Goal: Task Accomplishment & Management: Complete application form

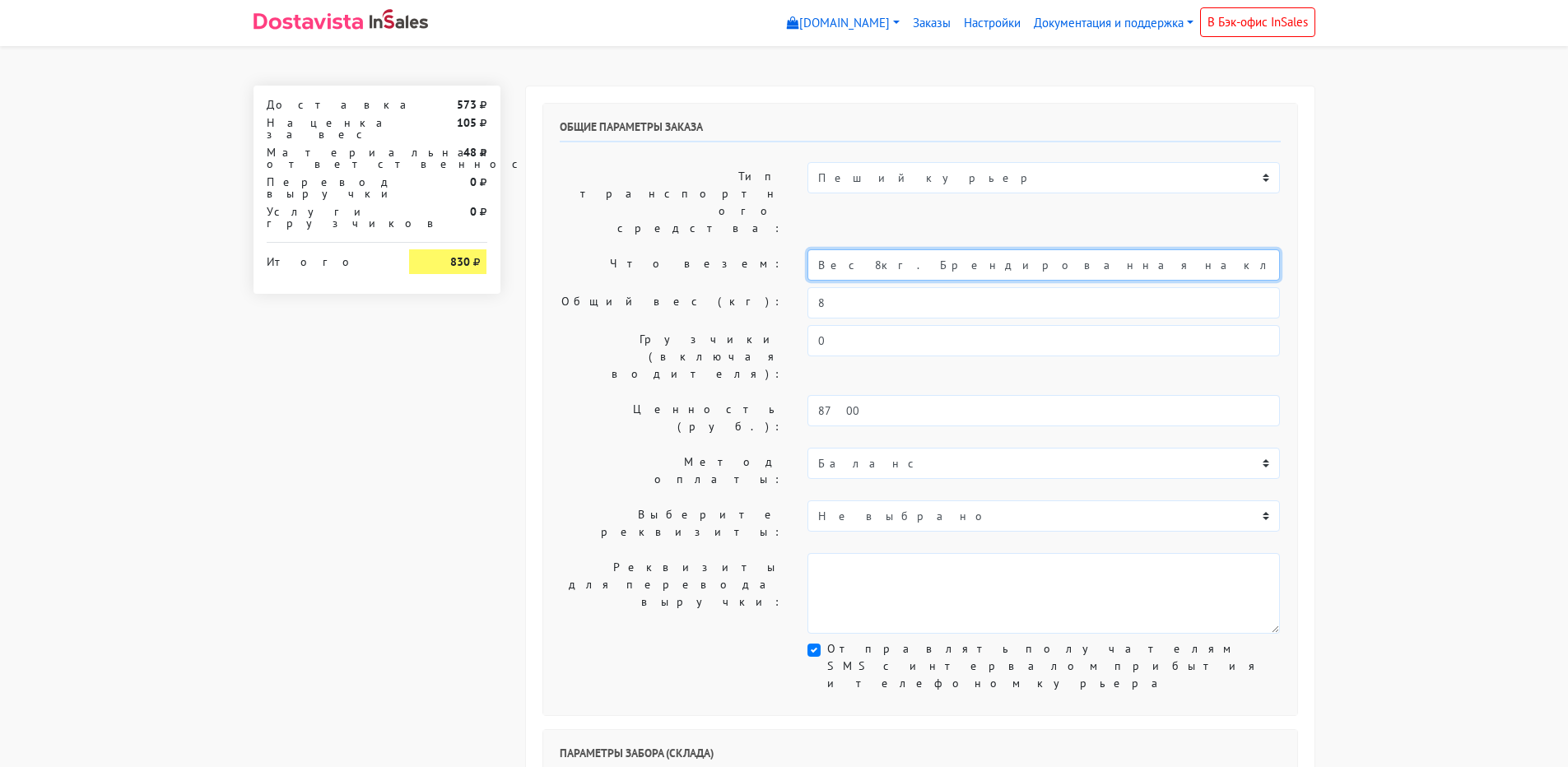
drag, startPoint x: 861, startPoint y: 213, endPoint x: 759, endPoint y: 212, distance: 102.0
click at [759, 249] on div "Что везем: Вес 8кг. Брендированная наклейка на упаковку печенья с предсказанием" at bounding box center [920, 265] width 746 height 31
click at [814, 249] on input "1,5 кг.Брендированная наклейка на упаковку печенья с предсказанием" at bounding box center [1043, 265] width 472 height 31
type input "Короб: 30*30*30 см, вес 1,5 кг.Брендированная наклейка на упаковку печенья с пр…"
click at [794, 287] on div "Общий вес (кг): 8" at bounding box center [920, 303] width 746 height 31
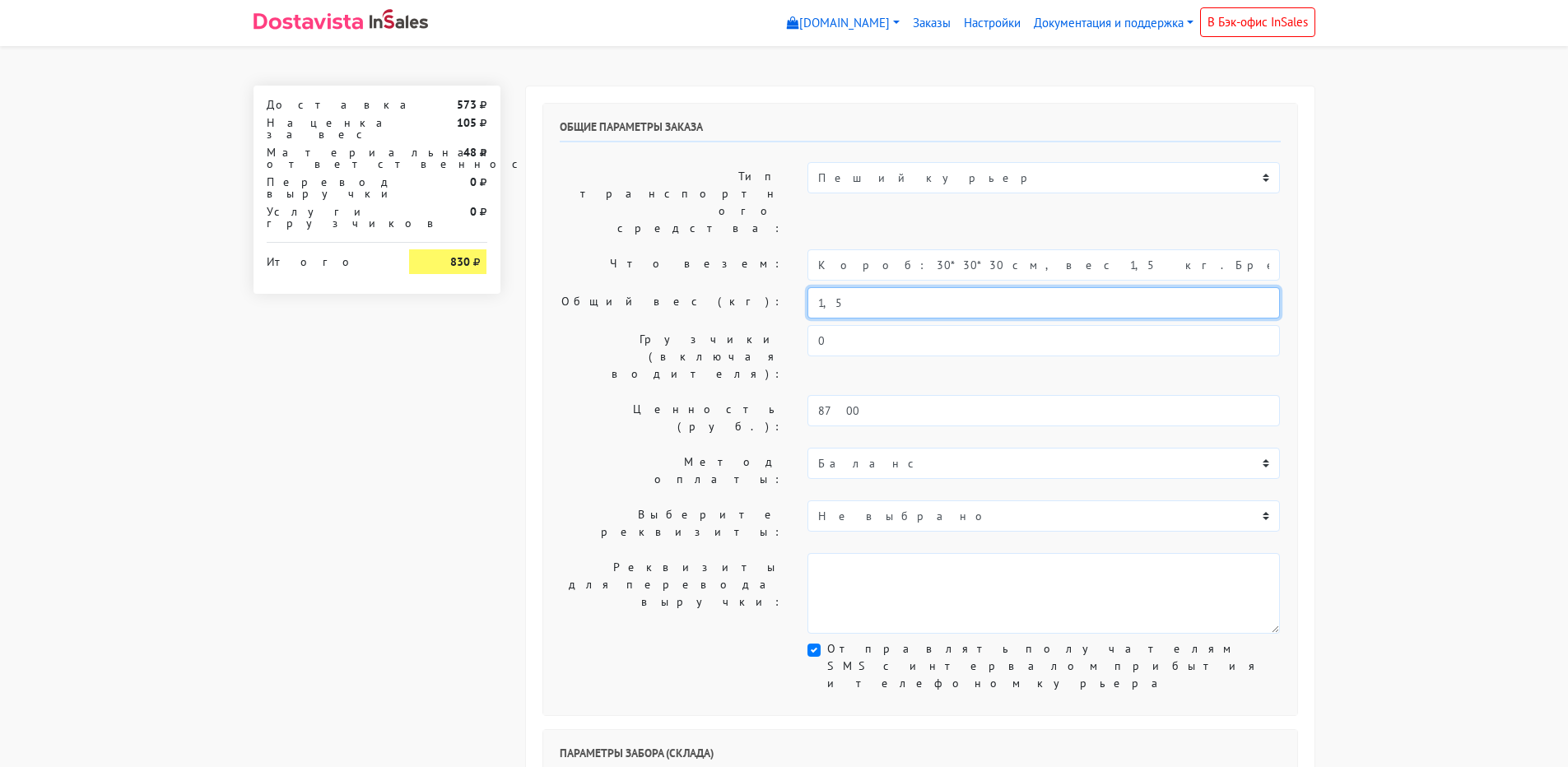
type input "1,5"
click at [665, 249] on label "Что везем:" at bounding box center [671, 265] width 249 height 31
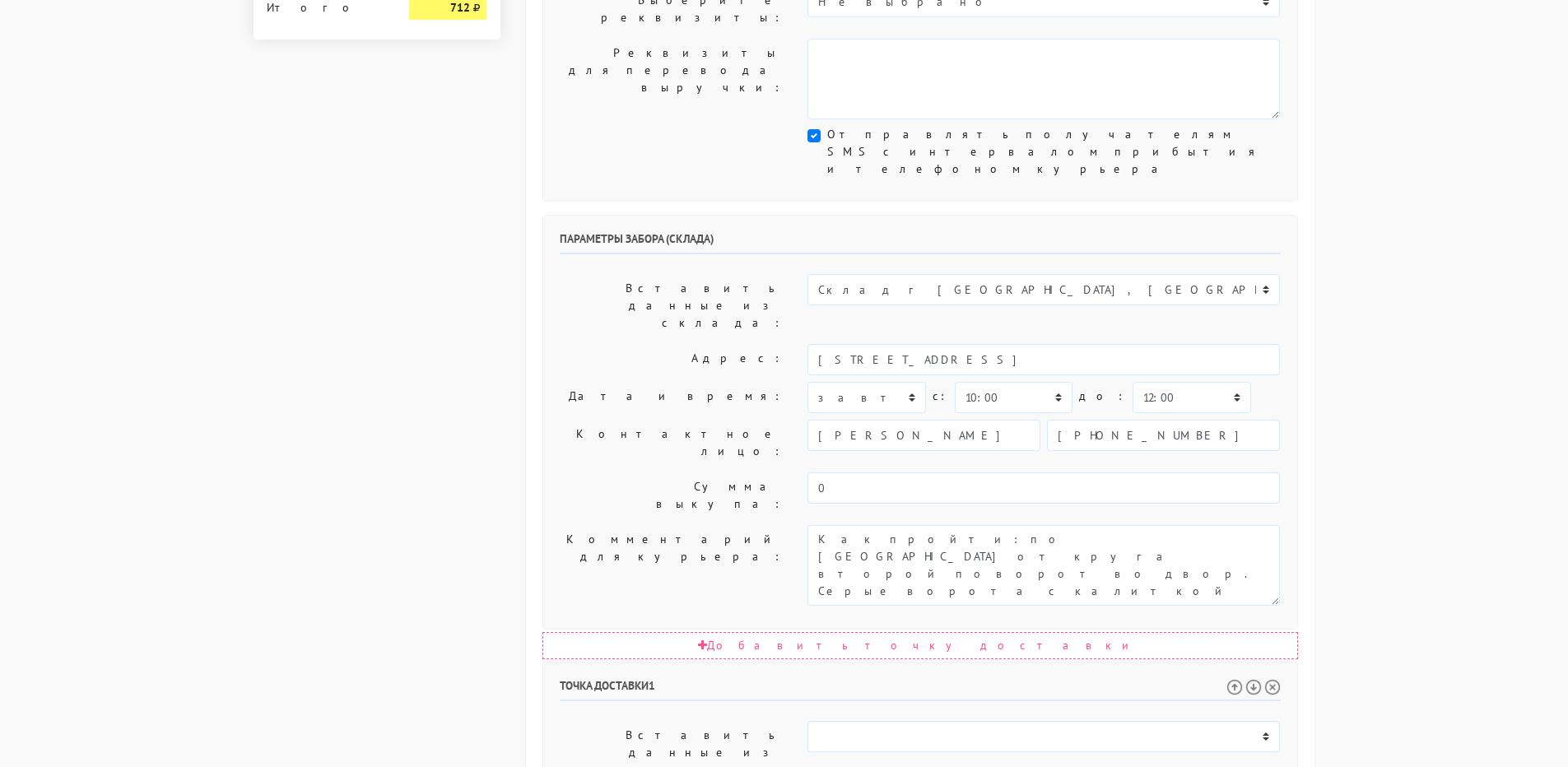
scroll to position [576, 0]
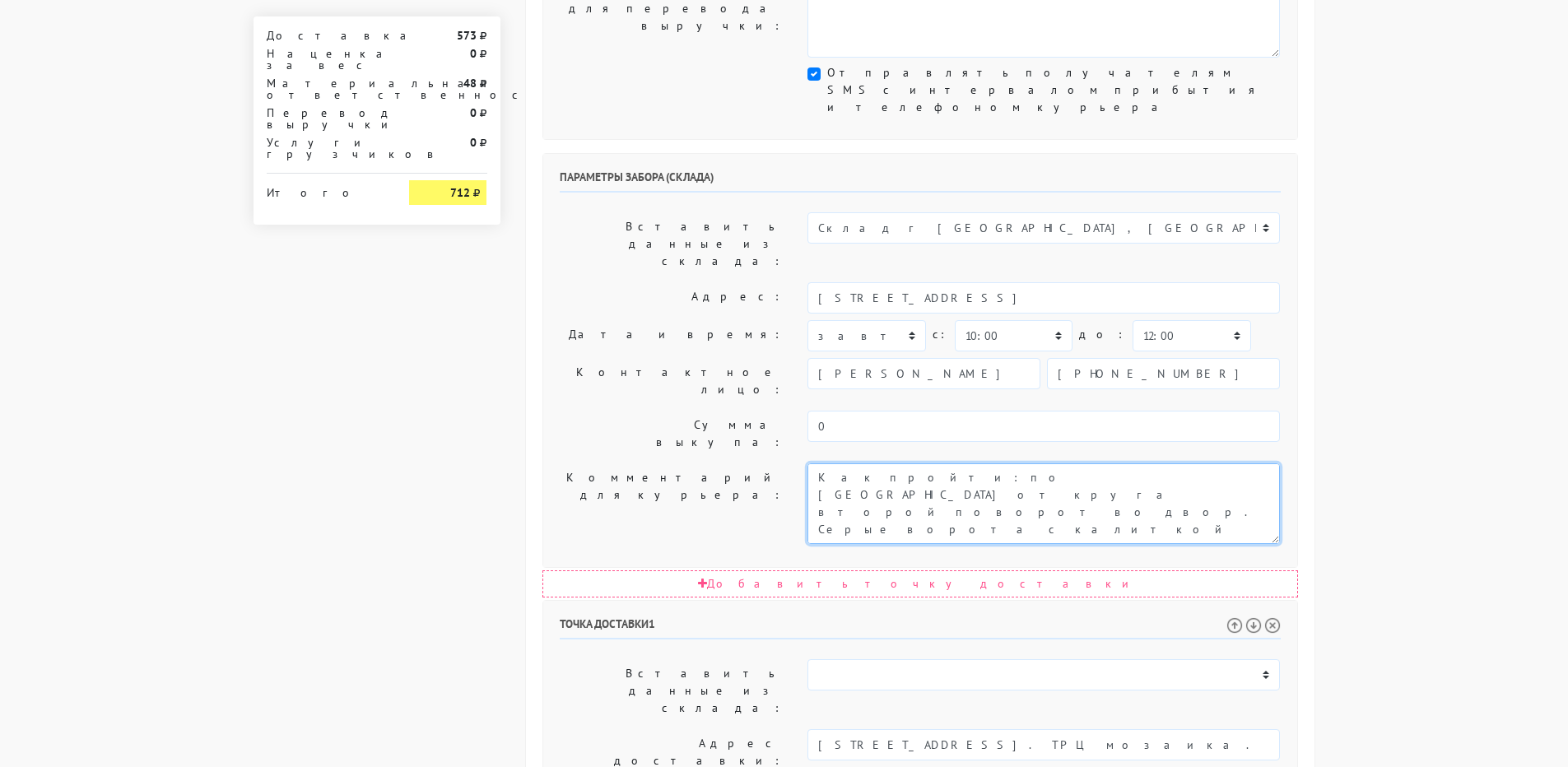
click at [813, 463] on textarea "Как пройти: по [GEOGRAPHIC_DATA] от круга второй поворот во двор. Серые ворота …" at bounding box center [1043, 503] width 472 height 80
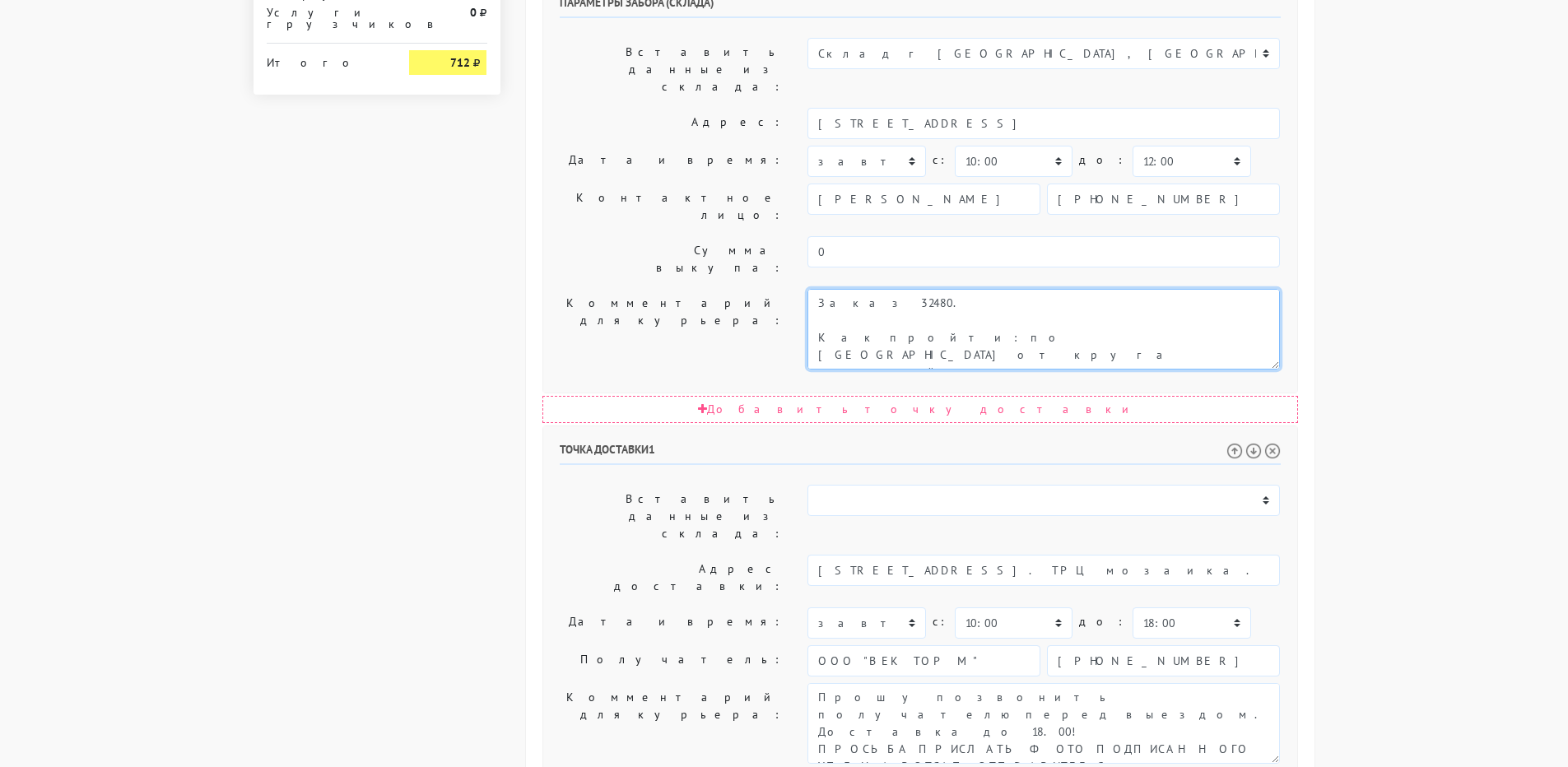
scroll to position [751, 0]
click at [879, 288] on textarea "Как пройти: по [GEOGRAPHIC_DATA] от круга второй поворот во двор. Серые ворота …" at bounding box center [1043, 328] width 472 height 80
type textarea "Заказ 32480 (ид 604). Как пройти: по [GEOGRAPHIC_DATA] от круга второй поворот …"
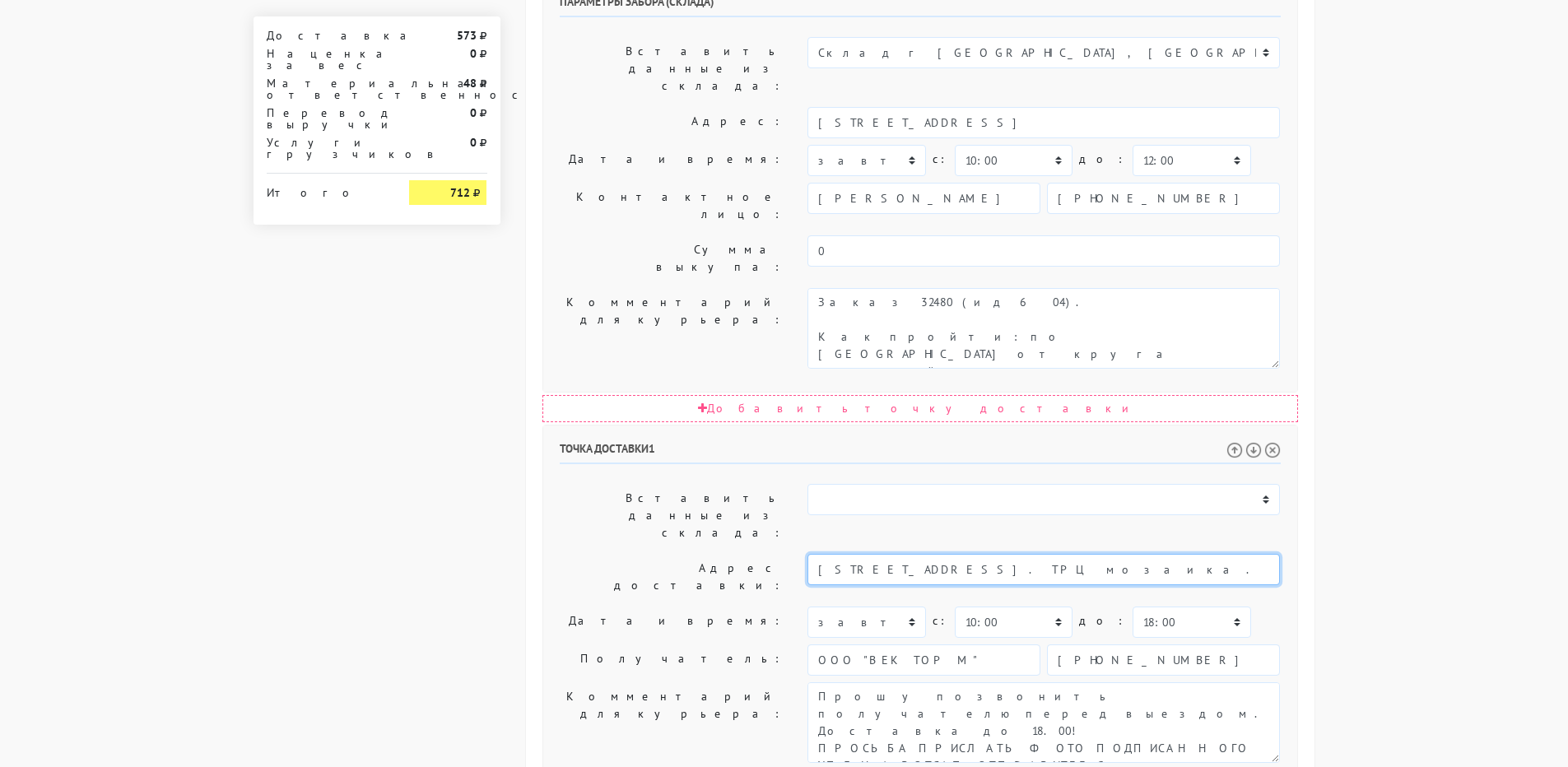
click at [1015, 553] on input "[STREET_ADDRESS]. ТРЦ мозаика. 2 этаж, магазин мистер мото." at bounding box center [1043, 569] width 472 height 31
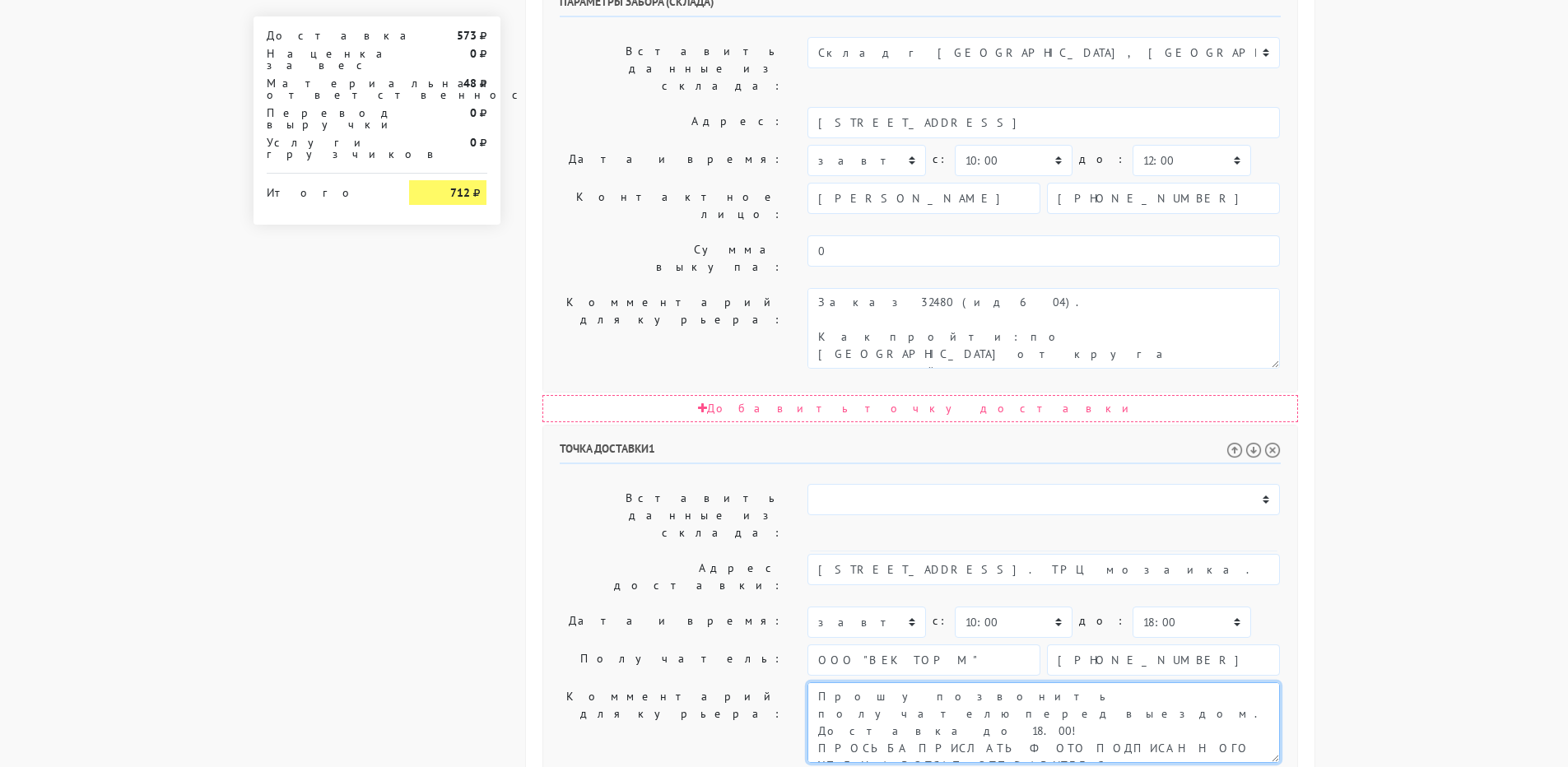
scroll to position [17, 0]
drag, startPoint x: 1158, startPoint y: 429, endPoint x: 1236, endPoint y: 550, distance: 144.0
click at [1236, 550] on div "Точка доставки 1 Вставить данные из склада: Склад г [GEOGRAPHIC_DATA], [GEOGRAP…" at bounding box center [920, 710] width 754 height 570
paste textarea "[STREET_ADDRESS]. ТРЦ мозаика. 2 этаж, магазин мистер мото."
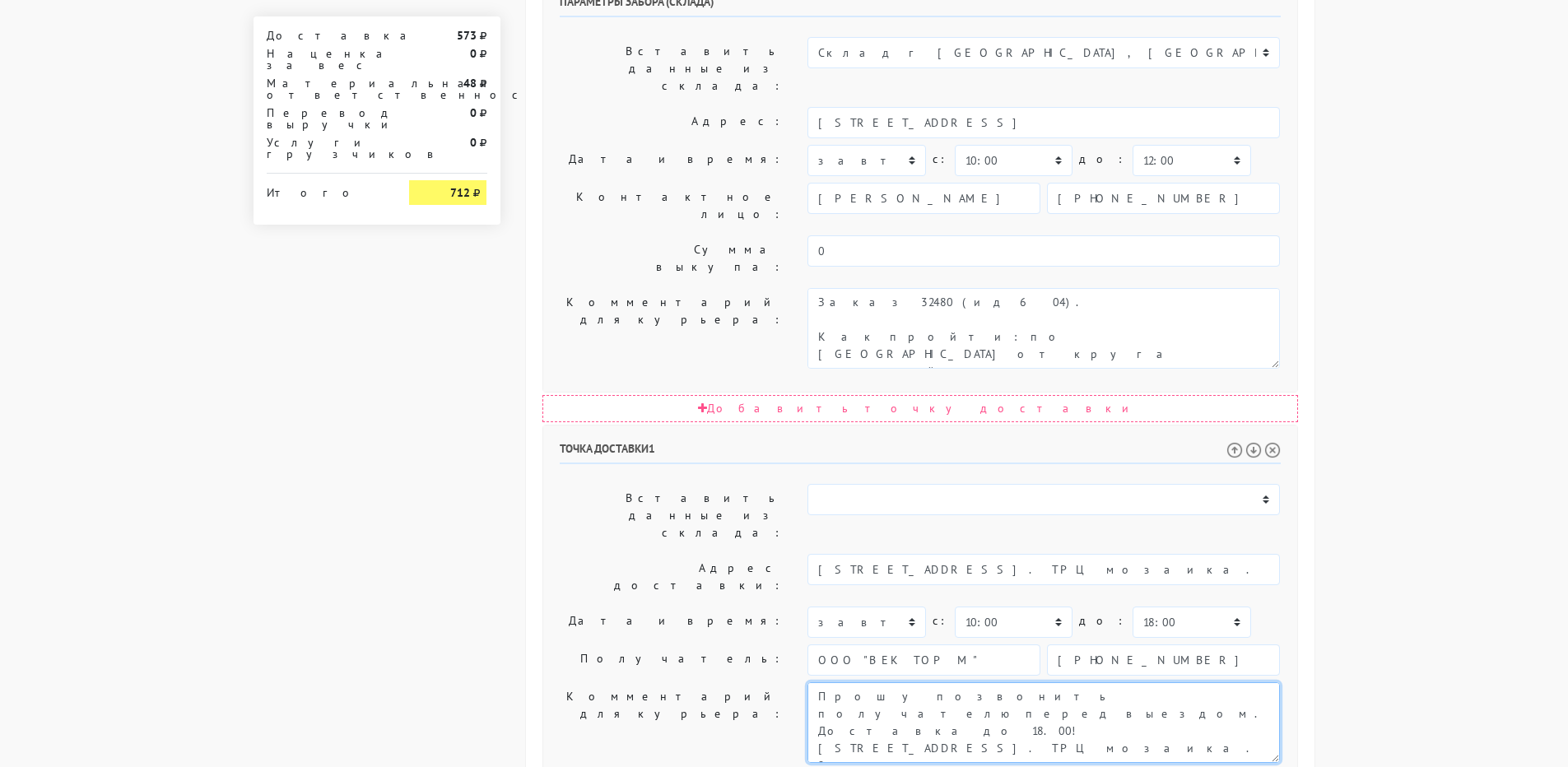
click at [1149, 682] on textarea "Прошу позвонить получателю перед выездом. Доставка до 18.00! ПРОСЬБА ПРИСЛАТЬ Ф…" at bounding box center [1043, 721] width 472 height 80
type textarea "Прошу позвонить получателю перед выездом. Доставка до 18.00! [STREET_ADDRESS]. …"
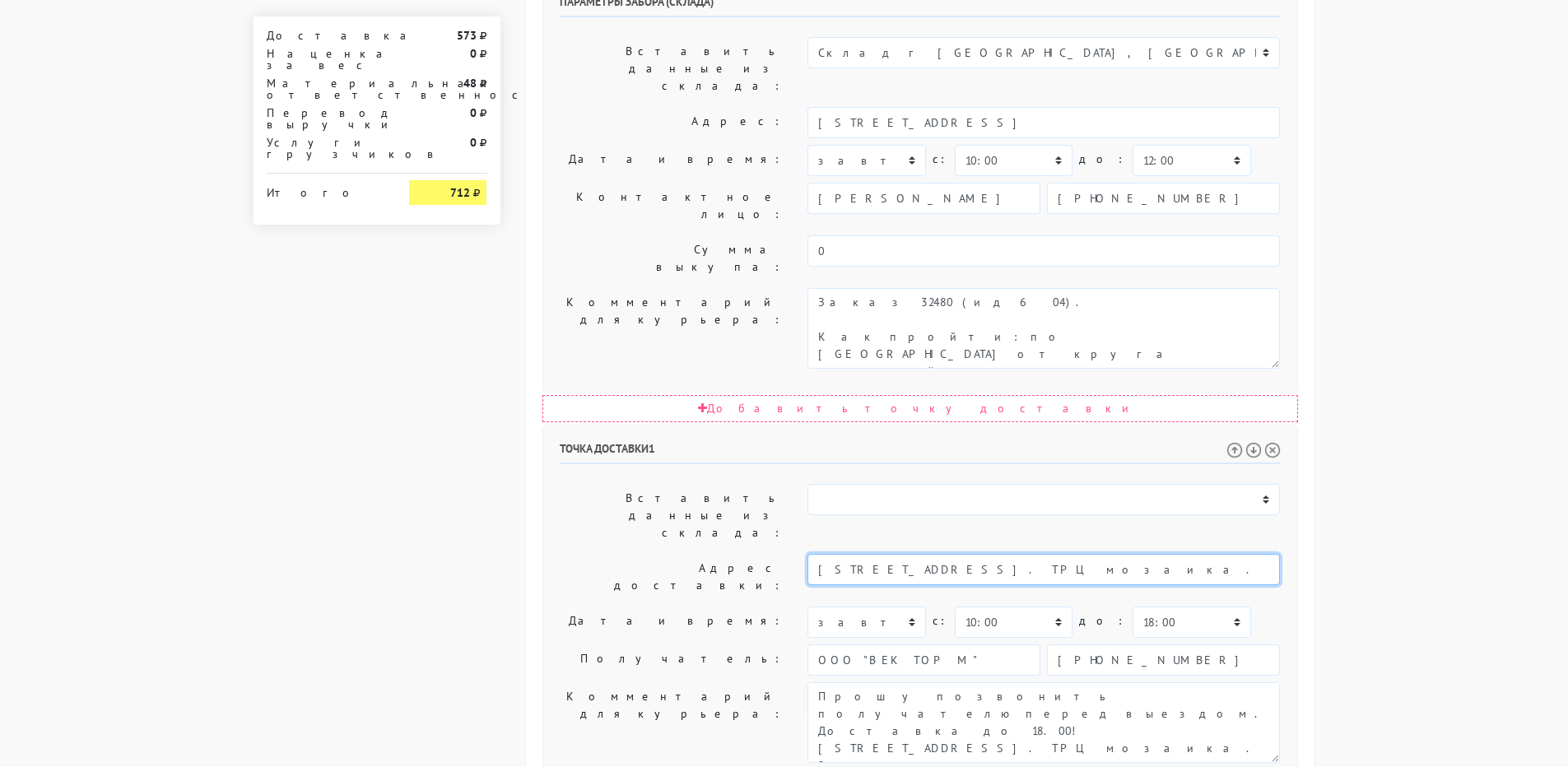
drag, startPoint x: 1051, startPoint y: 319, endPoint x: 1228, endPoint y: 332, distance: 177.5
click at [1236, 553] on input "[STREET_ADDRESS]. ТРЦ мозаика. 2 этаж, магазин мистер мото." at bounding box center [1043, 569] width 472 height 31
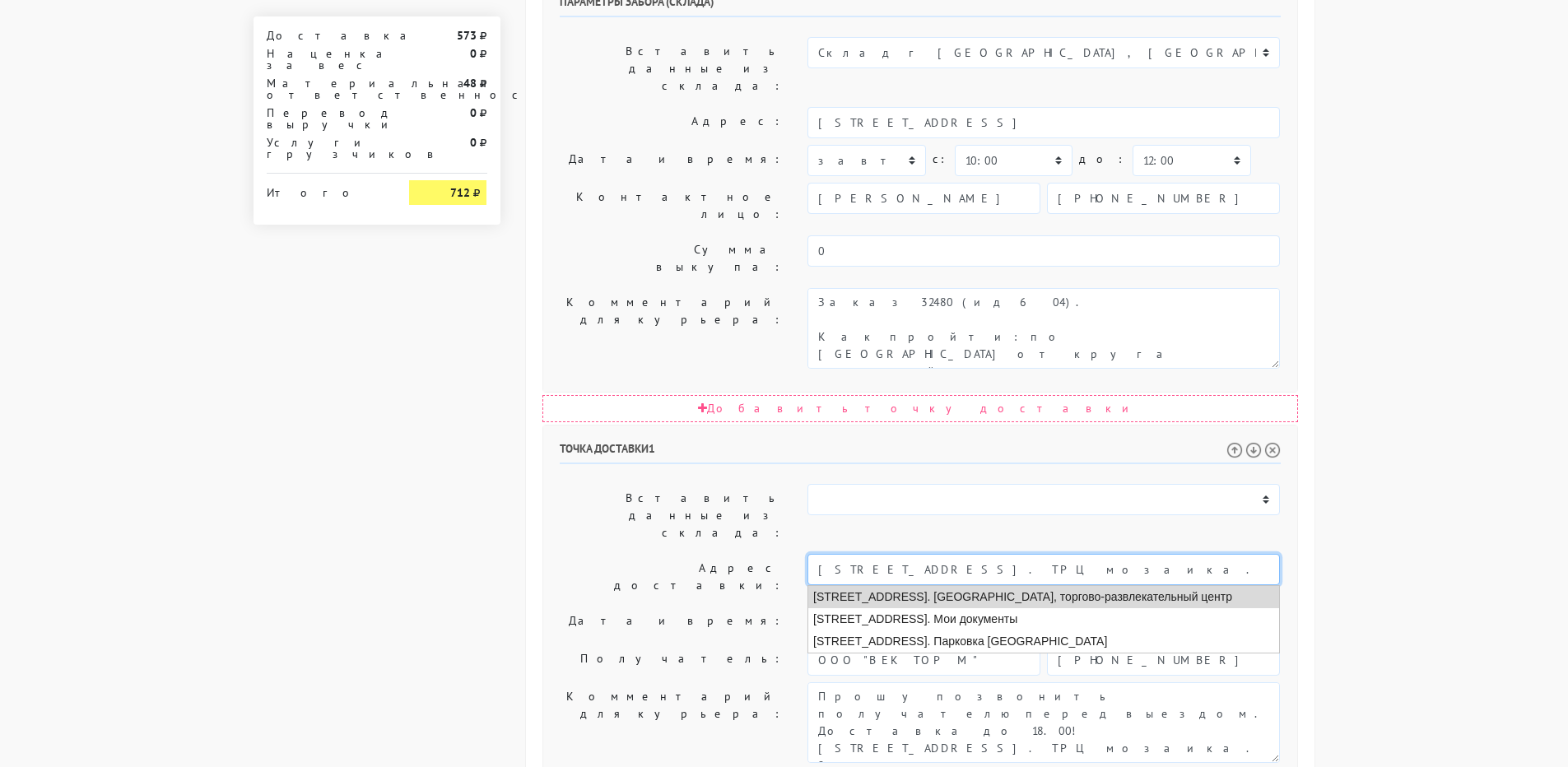
click at [1086, 586] on li "[STREET_ADDRESS]. [GEOGRAPHIC_DATA], торгово-развлекательный центр" at bounding box center [1043, 596] width 471 height 22
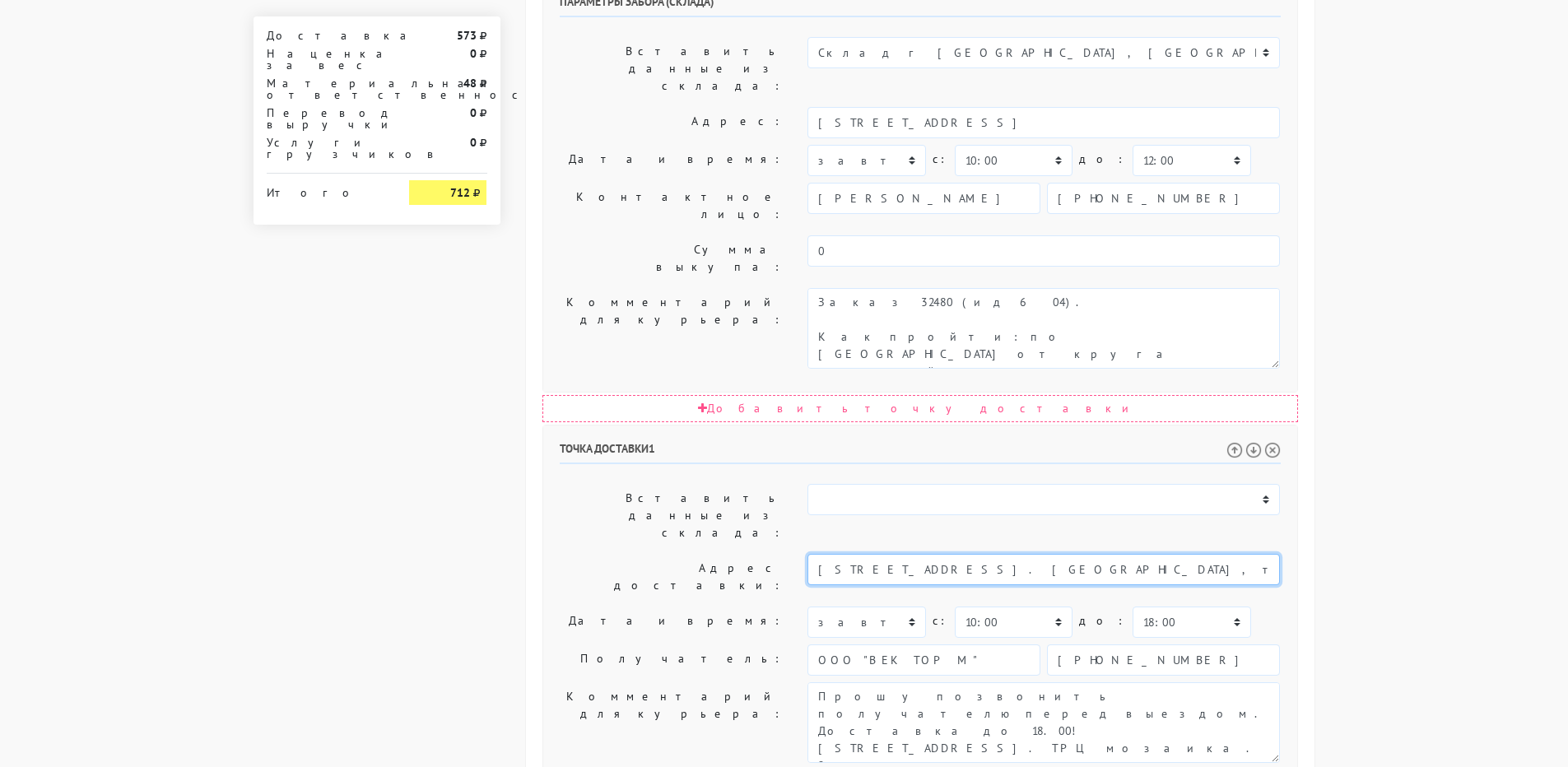
type input "[STREET_ADDRESS]. [GEOGRAPHIC_DATA], торгово-развлекательный центр"
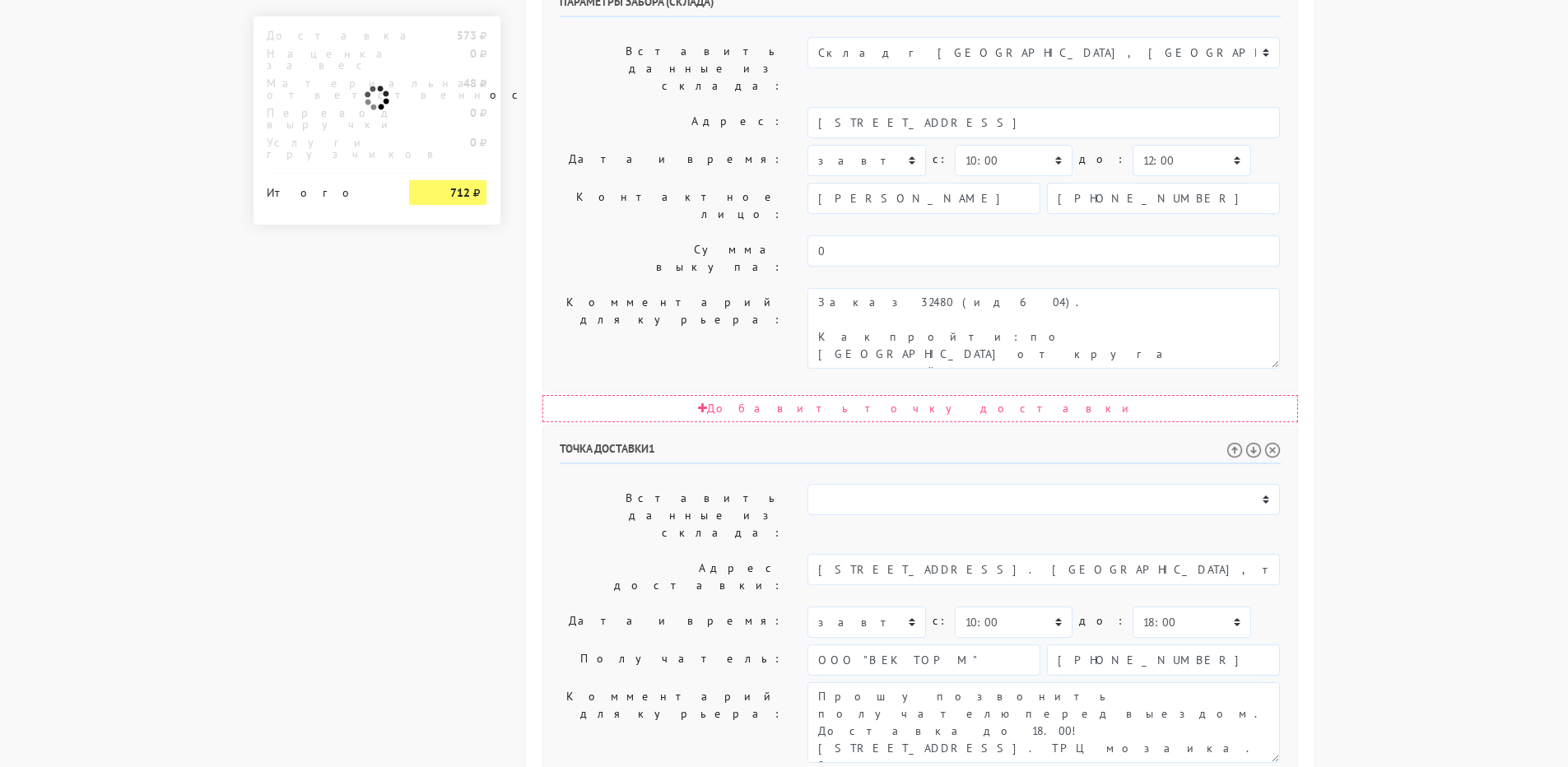
click at [603, 644] on label "Получатель:" at bounding box center [671, 660] width 249 height 31
click at [1133, 606] on select "00:00 00:30 01:00 01:30 02:00 02:30 03:00 03:30 04:00 04:30 05:00 05:30 06:00 0…" at bounding box center [1192, 622] width 118 height 31
select select "17:30"
click at [1133, 606] on select "00:00 00:30 01:00 01:30 02:00 02:30 03:00 03:30 04:00 04:30 05:00 05:30 06:00 0…" at bounding box center [1192, 622] width 118 height 31
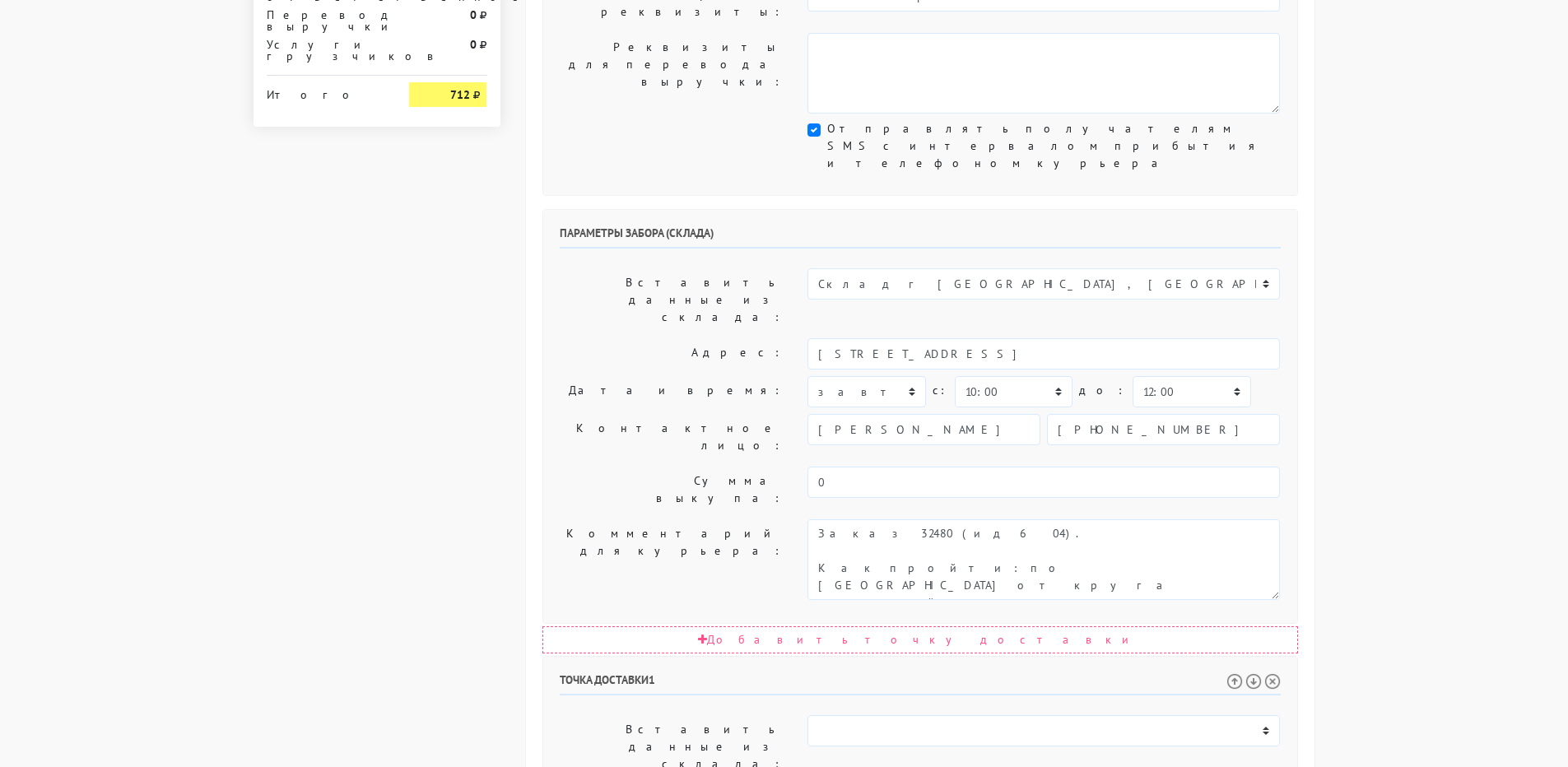
scroll to position [751, 0]
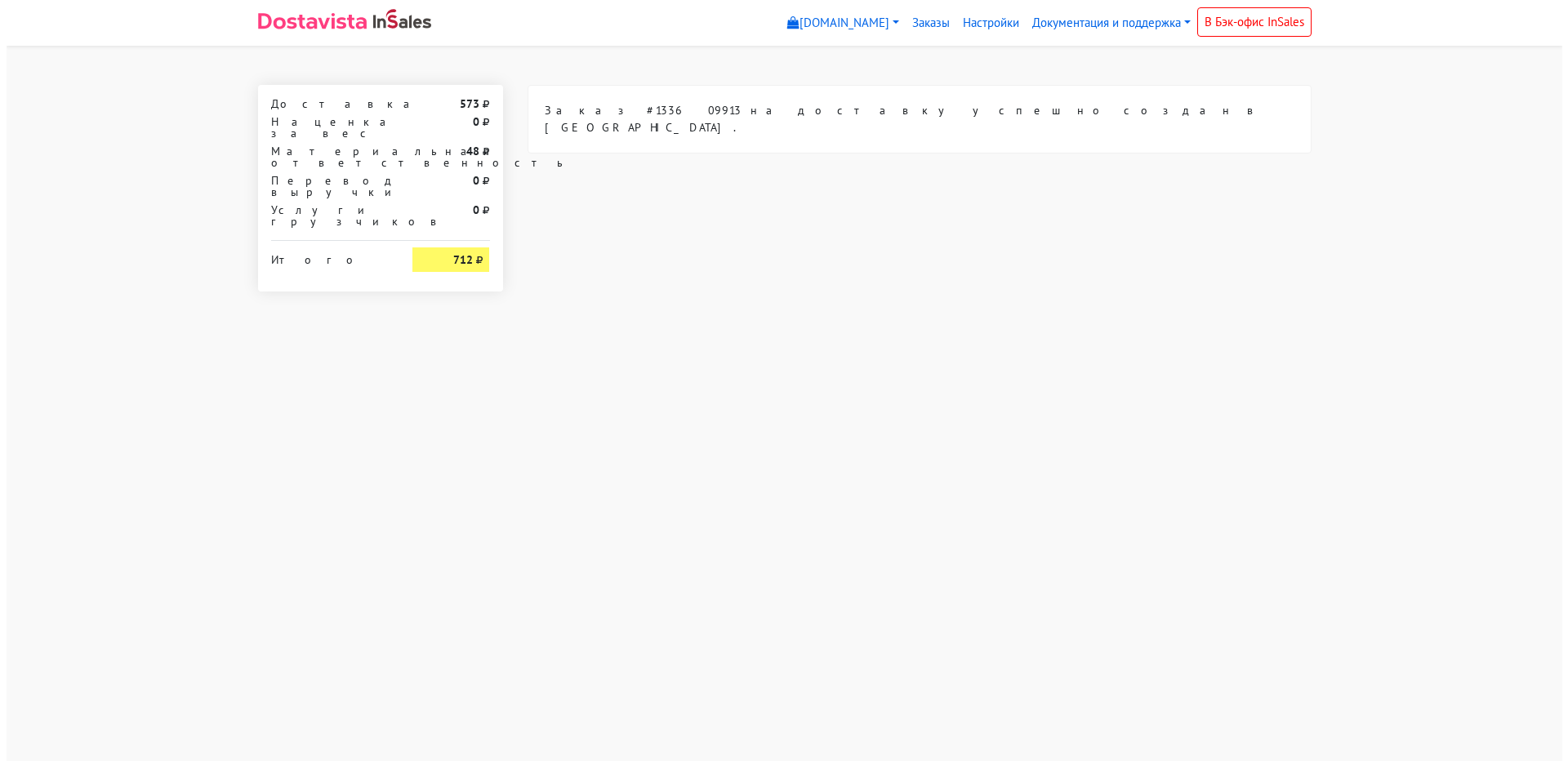
scroll to position [0, 0]
